Goal: Contribute content

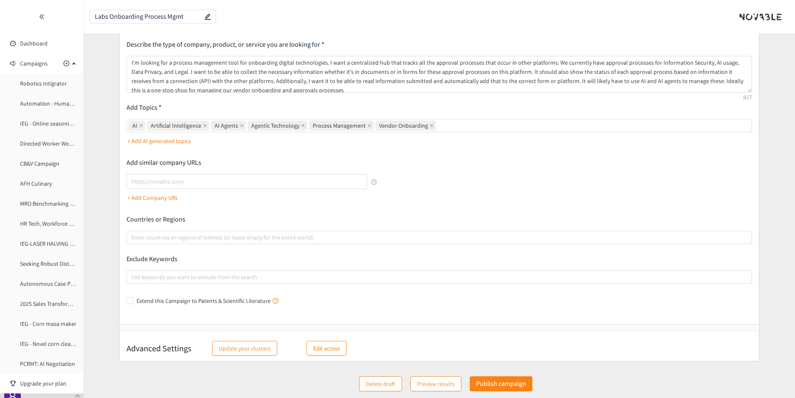
scroll to position [2, 0]
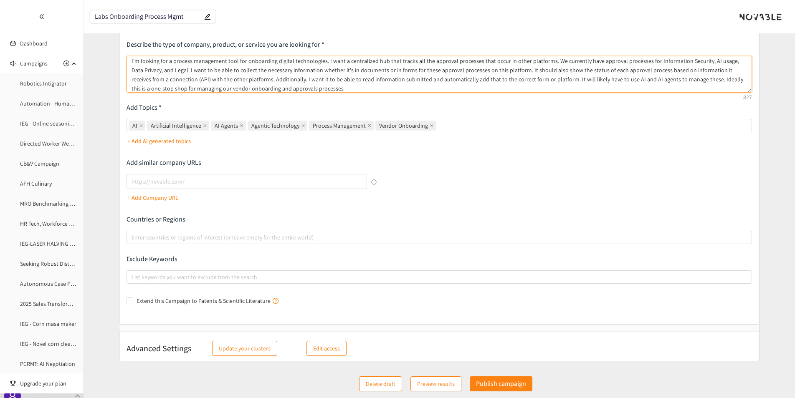
click at [300, 90] on textarea "I'm looking for a process management tool for onboarding digital technologies. …" at bounding box center [438, 74] width 625 height 37
click at [190, 90] on textarea "I'm looking for a process management tool for onboarding digital technologies. …" at bounding box center [438, 74] width 625 height 37
drag, startPoint x: 192, startPoint y: 89, endPoint x: 178, endPoint y: 90, distance: 14.2
click at [178, 90] on textarea "I'm looking for a process management tool for onboarding digital technologies. …" at bounding box center [438, 74] width 625 height 37
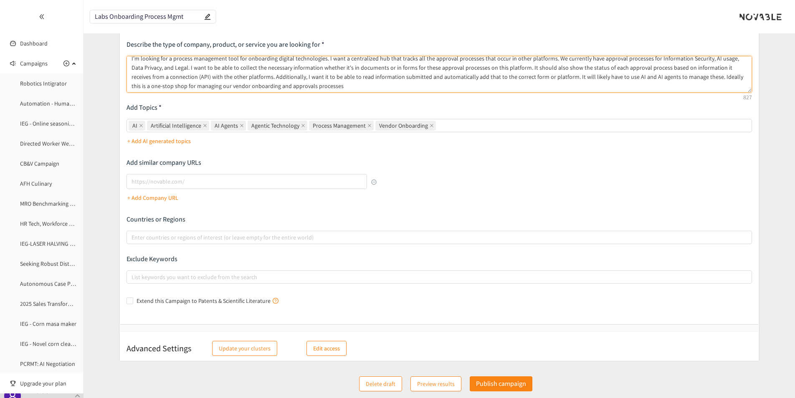
click at [222, 84] on textarea "I'm looking for a process management tool for onboarding digital technologies. …" at bounding box center [438, 74] width 625 height 37
click at [262, 239] on div at bounding box center [435, 237] width 613 height 10
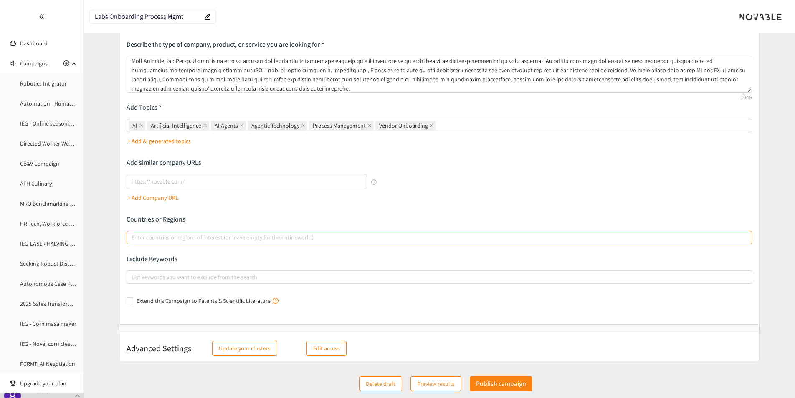
click at [133, 239] on input "Enter countries or regions of interest (or leave empty for the entire world)" at bounding box center [132, 237] width 2 height 10
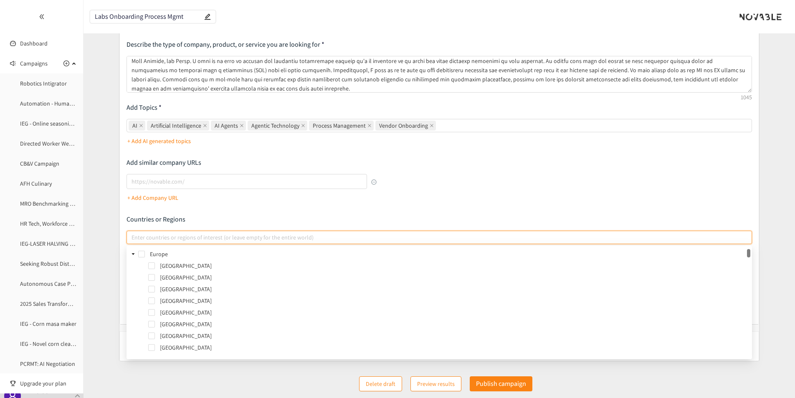
click at [179, 240] on div at bounding box center [435, 237] width 613 height 10
click at [133, 240] on input "Enter countries or regions of interest (or leave empty for the entire world)" at bounding box center [132, 237] width 2 height 10
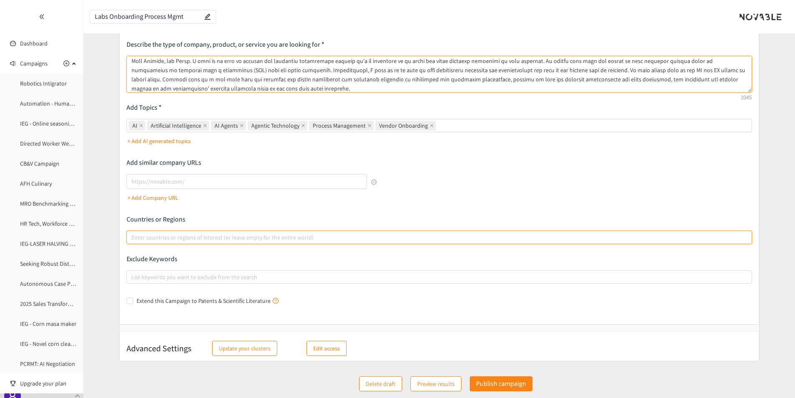
click at [211, 89] on textarea at bounding box center [438, 74] width 625 height 37
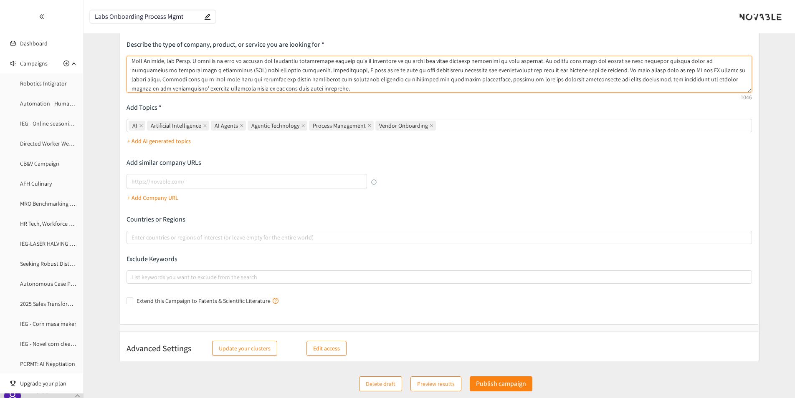
type textarea "I'm looking for a process management tool for onboarding digital technologies. …"
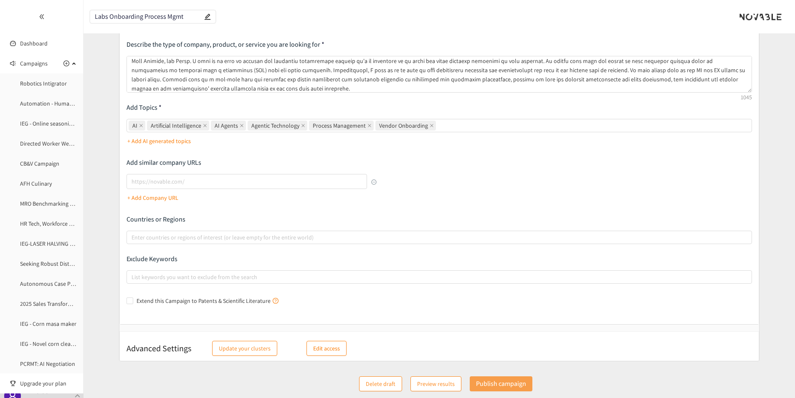
click at [502, 387] on p "Publish campaign" at bounding box center [501, 384] width 50 height 10
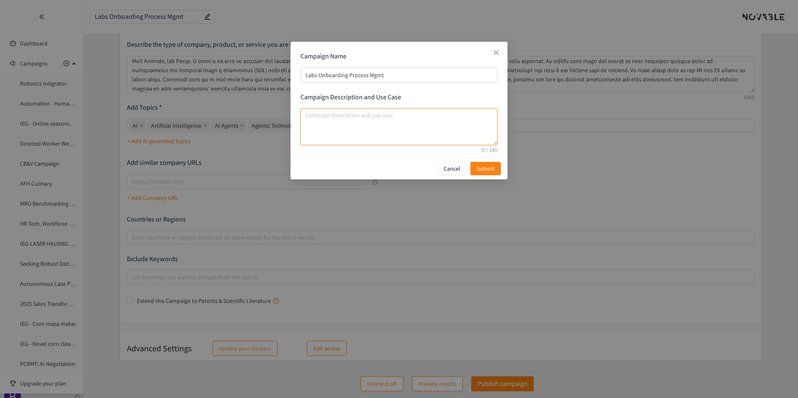
click at [313, 120] on textarea "campaign description and use case" at bounding box center [398, 127] width 197 height 37
drag, startPoint x: 319, startPoint y: 74, endPoint x: 297, endPoint y: 73, distance: 22.5
click at [297, 73] on div "Campaign Name Labs Onboarding Process Mgmt Campaign Description and Use Case" at bounding box center [398, 100] width 217 height 116
type input "Onboarding Process Mgmt"
click at [318, 126] on textarea "campaign description and use case" at bounding box center [398, 127] width 197 height 37
